Goal: Contribute content

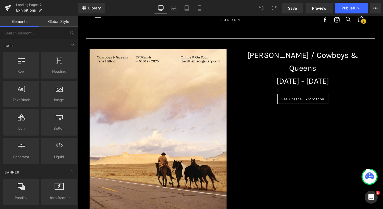
scroll to position [21, 0]
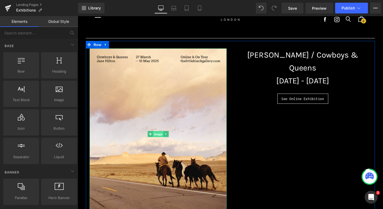
click at [165, 142] on span "Image" at bounding box center [163, 142] width 11 height 6
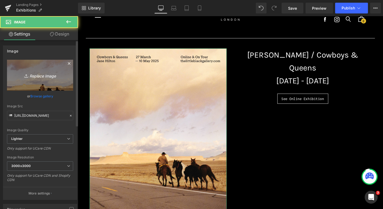
click at [41, 83] on link "Replace Image" at bounding box center [40, 75] width 66 height 31
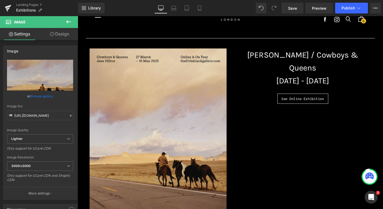
type input "C:\fakepath\2 - 2025-09-04T183726.315.jpeg"
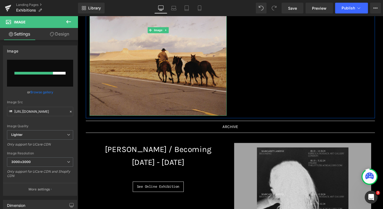
scroll to position [132, 0]
type input "[URL][DOMAIN_NAME]"
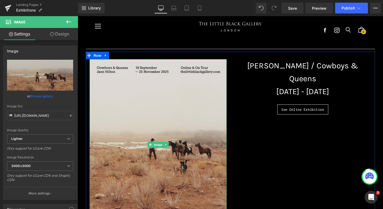
scroll to position [5, 0]
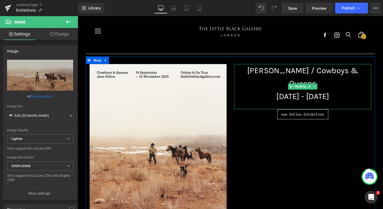
click at [281, 95] on h1 "[DATE] - [DATE]" at bounding box center [318, 102] width 146 height 14
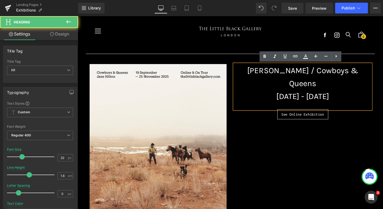
click at [283, 95] on h1 "[DATE] - [DATE]" at bounding box center [318, 102] width 146 height 14
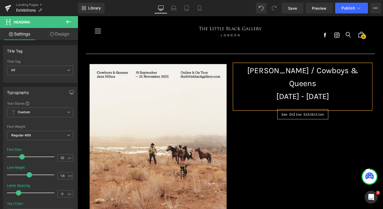
click at [306, 95] on h1 "[DATE] - [DATE]" at bounding box center [318, 102] width 146 height 14
click at [330, 95] on h1 "[DATE] - [DATE]" at bounding box center [318, 102] width 146 height 14
click at [349, 95] on h1 "[DATE] - [DATE]" at bounding box center [318, 102] width 146 height 14
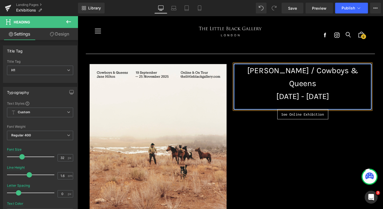
click at [341, 135] on div "Image [PERSON_NAME] / Cowboys & Queens [DATE] - [DATE] Heading See Online Exhib…" at bounding box center [240, 155] width 308 height 193
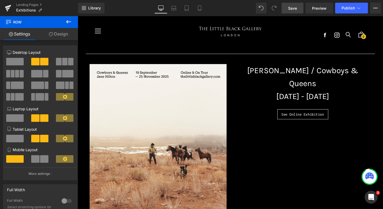
click at [286, 8] on link "Save" at bounding box center [293, 8] width 22 height 11
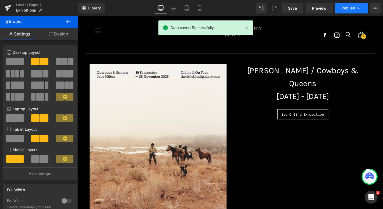
click at [342, 9] on span "Publish" at bounding box center [348, 8] width 13 height 4
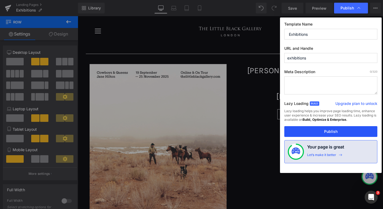
click at [311, 132] on button "Publish" at bounding box center [330, 131] width 93 height 11
